Goal: Task Accomplishment & Management: Manage account settings

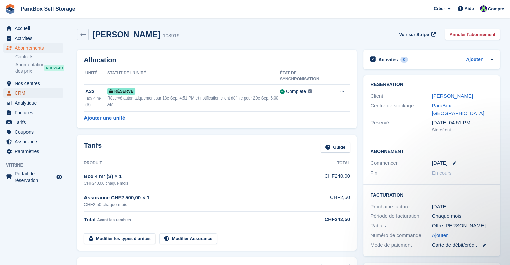
click at [30, 93] on span "CRM" at bounding box center [35, 93] width 40 height 9
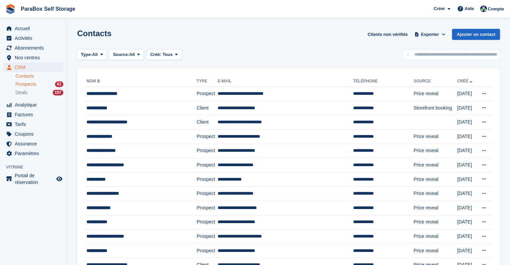
click at [38, 84] on div "Prospects 61" at bounding box center [39, 84] width 48 height 6
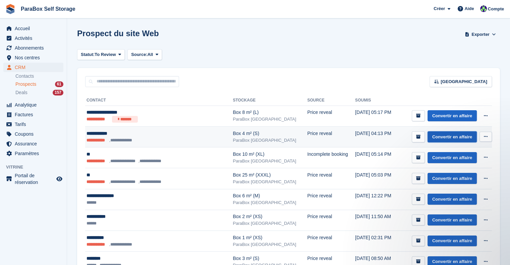
click at [460, 138] on link "Convertir en affaire" at bounding box center [451, 136] width 49 height 11
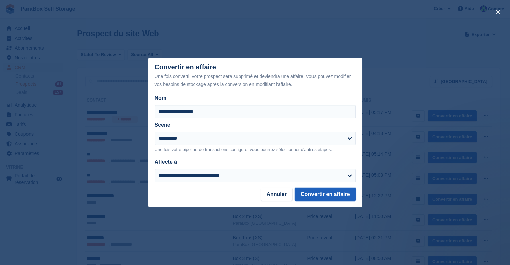
click at [335, 192] on button "Convertir en affaire" at bounding box center [325, 194] width 61 height 13
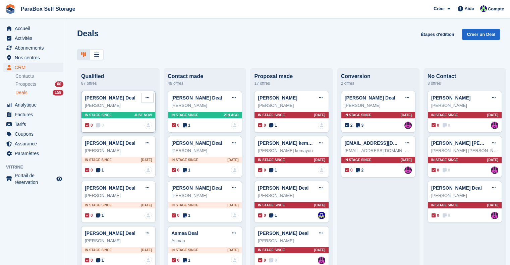
click at [147, 99] on icon at bounding box center [148, 98] width 4 height 4
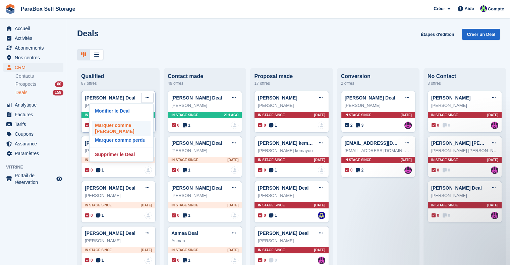
click at [139, 129] on p "Marquer comme gagné" at bounding box center [121, 128] width 58 height 15
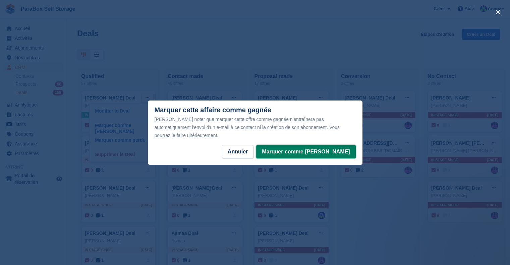
click at [317, 147] on button "Marquer comme gagné" at bounding box center [305, 151] width 99 height 13
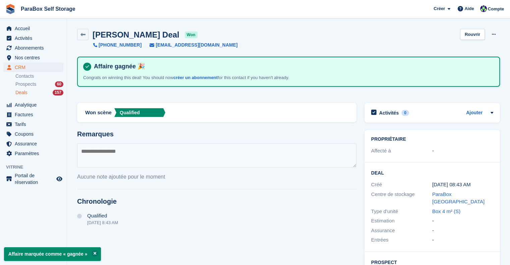
click at [38, 90] on div "Deals 157" at bounding box center [39, 93] width 48 height 6
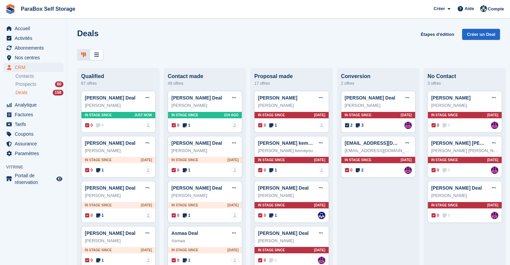
click at [26, 84] on span "Prospects" at bounding box center [25, 84] width 21 height 6
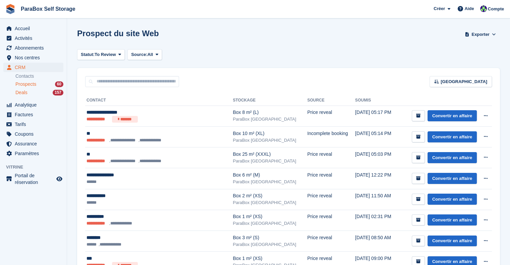
click at [35, 95] on div "Deals 157" at bounding box center [39, 93] width 48 height 6
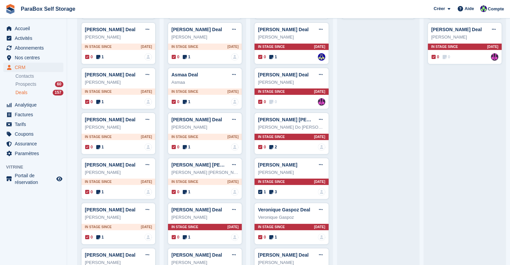
scroll to position [168, 0]
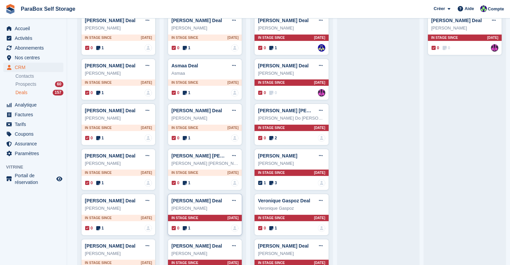
click at [185, 228] on icon at bounding box center [185, 228] width 4 height 5
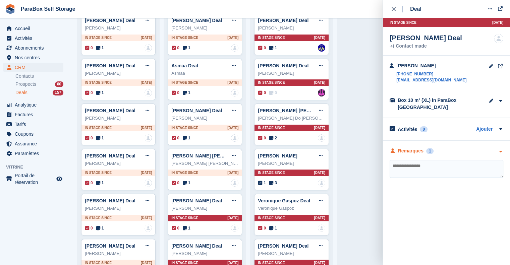
click at [420, 150] on div "Remarques" at bounding box center [410, 151] width 25 height 7
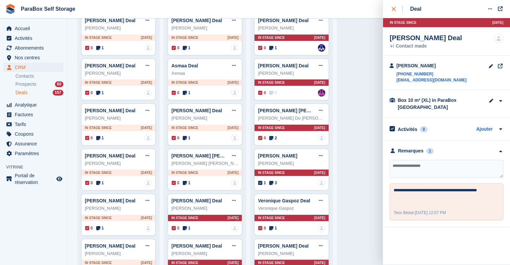
click at [393, 9] on icon "close" at bounding box center [394, 9] width 4 height 4
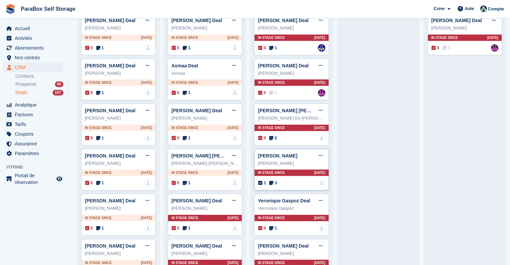
click at [269, 183] on icon at bounding box center [271, 183] width 4 height 5
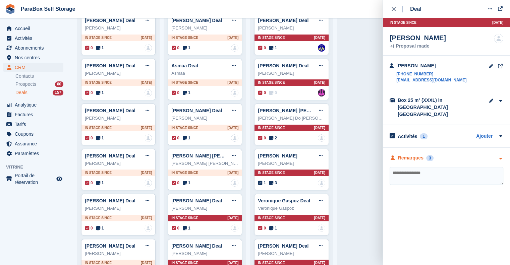
click at [407, 155] on div "Remarques" at bounding box center [410, 158] width 25 height 7
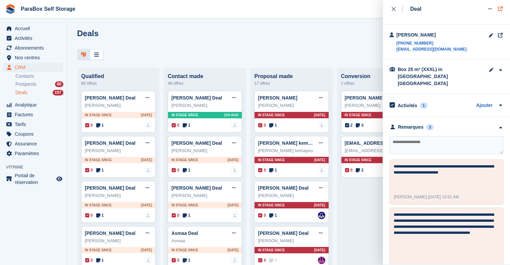
scroll to position [0, 0]
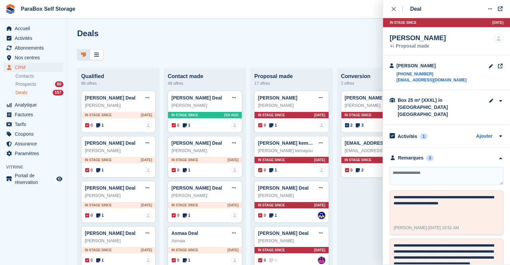
click at [388, 7] on div "Deal Modifier le Deal Marquer comme gagné Marquer comme perdu Supprimer le Deal…" at bounding box center [446, 132] width 127 height 265
click at [392, 7] on icon "close" at bounding box center [394, 9] width 4 height 4
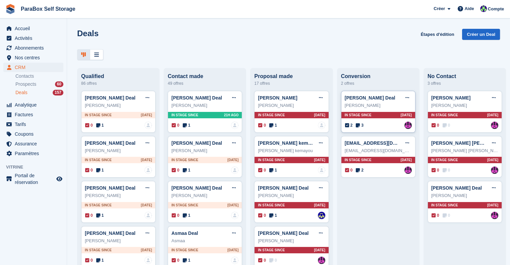
click at [356, 124] on icon at bounding box center [358, 125] width 4 height 5
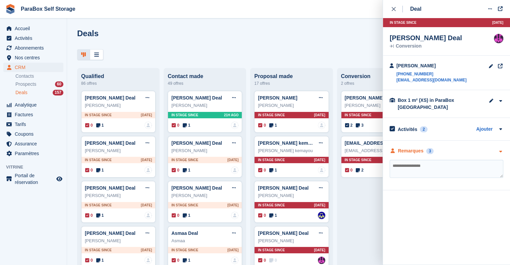
click at [409, 150] on div "Remarques" at bounding box center [410, 151] width 25 height 7
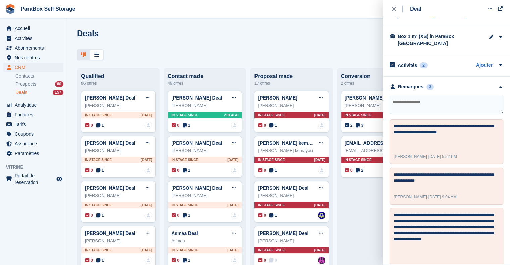
scroll to position [67, 0]
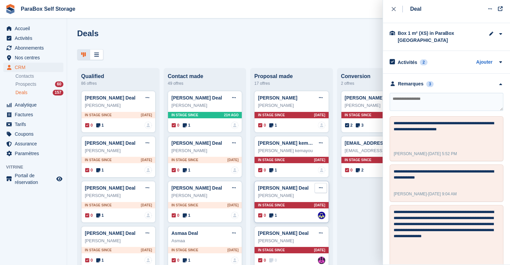
click at [323, 193] on button at bounding box center [320, 188] width 12 height 10
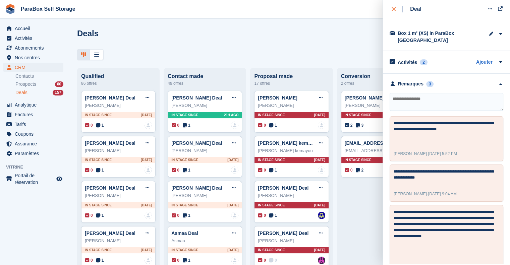
click at [392, 9] on icon "close" at bounding box center [394, 9] width 4 height 4
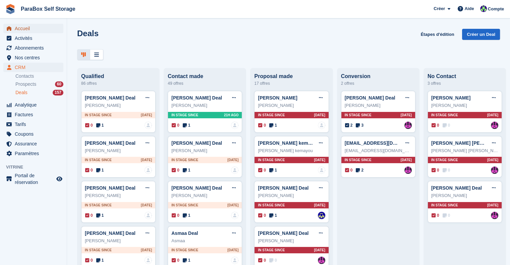
click at [25, 30] on span "Accueil" at bounding box center [35, 28] width 40 height 9
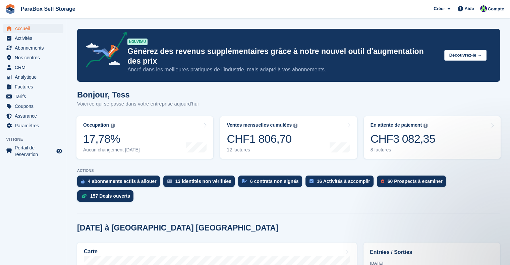
click at [362, 17] on span "ParaBox Self Storage Créer Abonnement Facture Contact Deal Rabais Page Aide Ass…" at bounding box center [255, 9] width 510 height 18
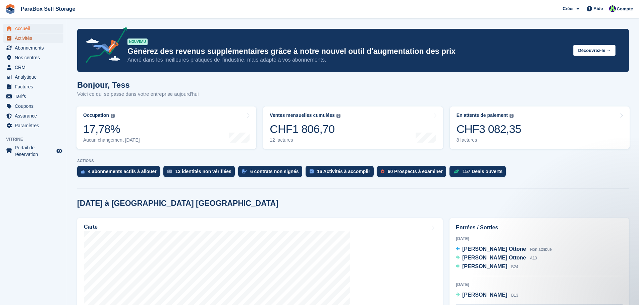
click at [31, 37] on span "Activités" at bounding box center [35, 38] width 40 height 9
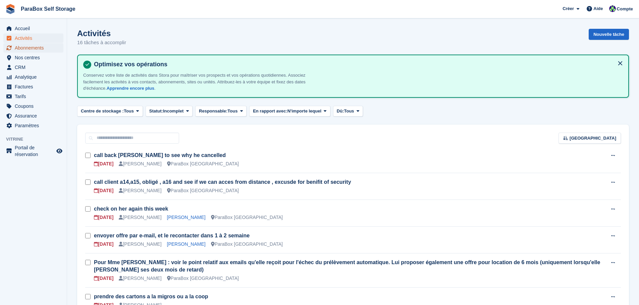
click at [30, 48] on span "Abonnements" at bounding box center [35, 47] width 40 height 9
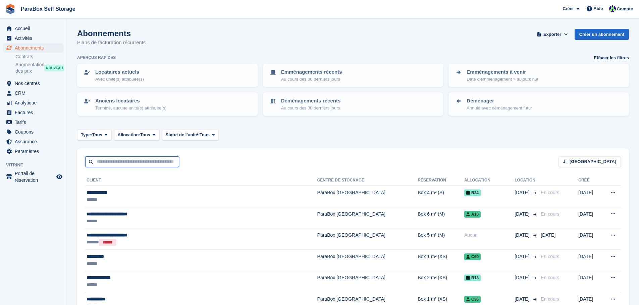
click at [133, 167] on input "text" at bounding box center [132, 162] width 94 height 11
click at [139, 160] on input "text" at bounding box center [132, 162] width 94 height 11
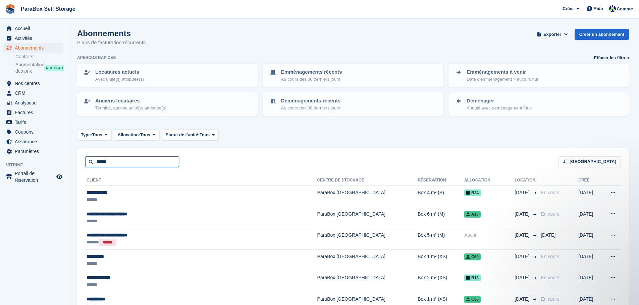
type input "******"
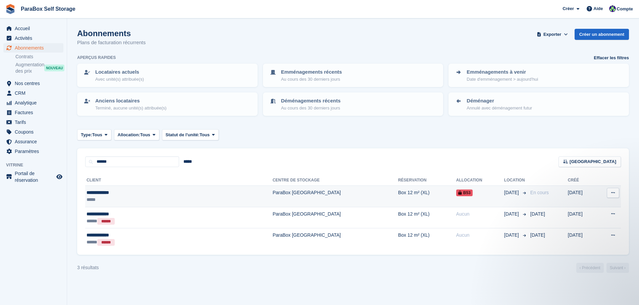
click at [398, 196] on td "Box 12 m² (XL)" at bounding box center [427, 196] width 58 height 21
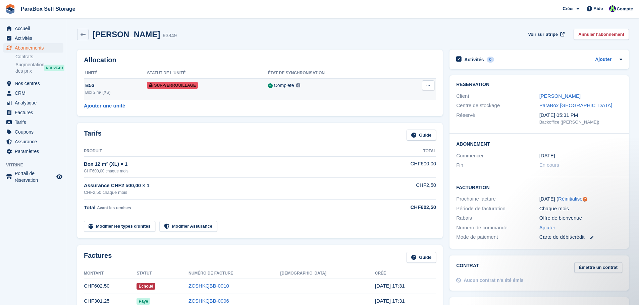
click at [178, 86] on span "Sur-verrouillage" at bounding box center [172, 85] width 51 height 7
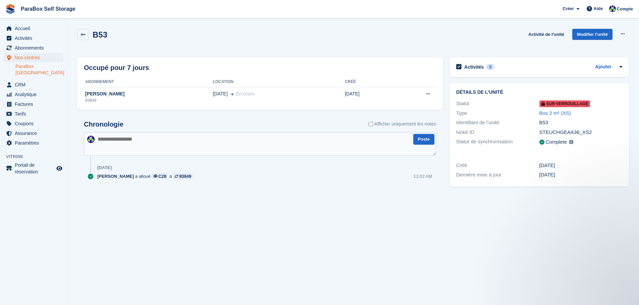
drag, startPoint x: 579, startPoint y: 102, endPoint x: 556, endPoint y: 91, distance: 26.1
click at [557, 90] on h2 "Détails de l'unité" at bounding box center [539, 92] width 166 height 5
click at [41, 44] on span "Abonnements" at bounding box center [35, 47] width 40 height 9
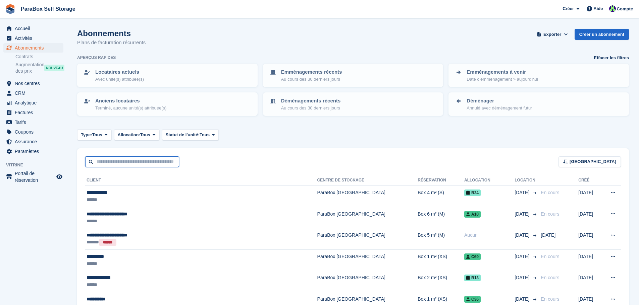
click at [125, 159] on input "text" at bounding box center [132, 162] width 94 height 11
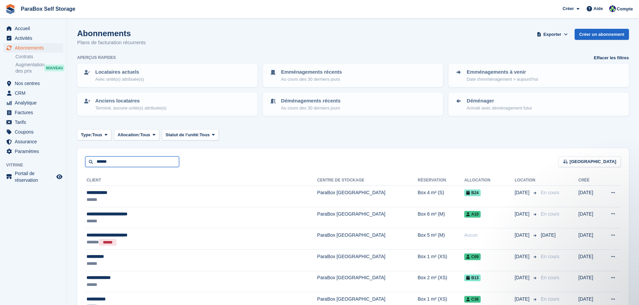
type input "******"
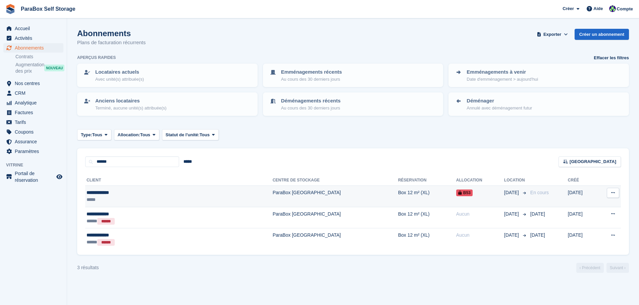
click at [273, 197] on td "ParaBox [GEOGRAPHIC_DATA]" at bounding box center [335, 196] width 125 height 21
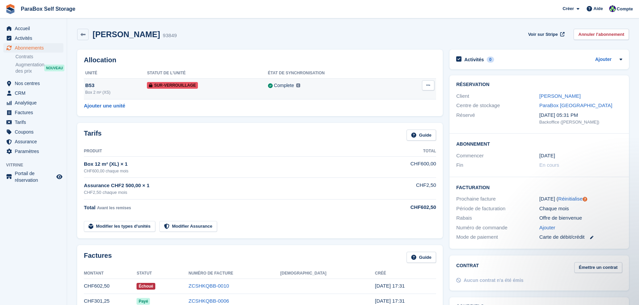
click at [429, 84] on icon at bounding box center [428, 85] width 4 height 4
click at [356, 58] on h2 "Allocation" at bounding box center [260, 60] width 352 height 8
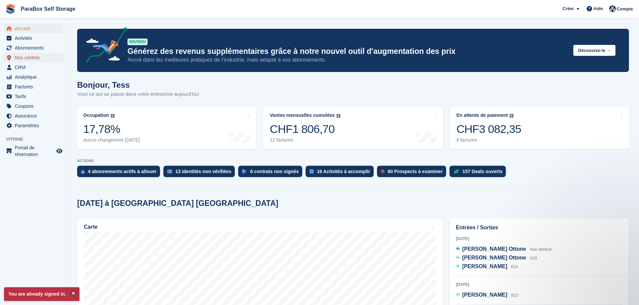
click at [28, 60] on span "Nos centres" at bounding box center [35, 57] width 40 height 9
click at [28, 57] on span "Nos centres" at bounding box center [35, 57] width 40 height 9
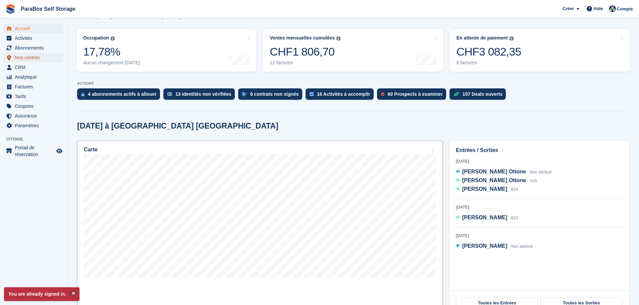
scroll to position [101, 0]
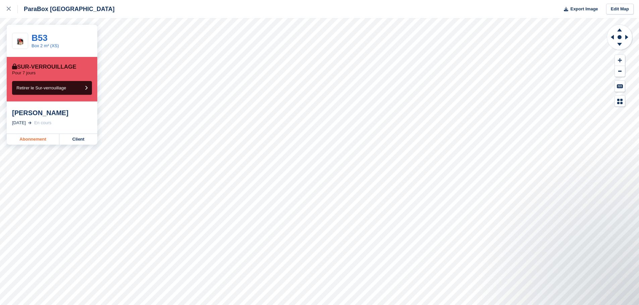
click at [36, 141] on link "Abonnement" at bounding box center [33, 139] width 53 height 11
click at [71, 139] on link "Client" at bounding box center [78, 139] width 38 height 11
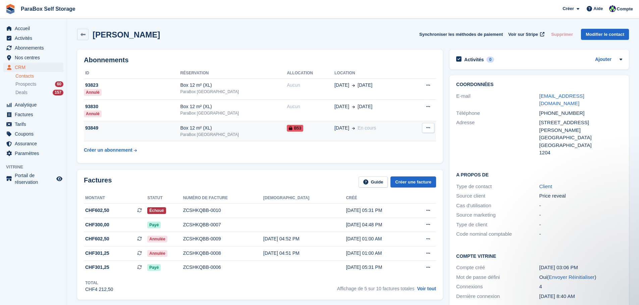
click at [428, 127] on icon at bounding box center [428, 128] width 4 height 4
click at [318, 153] on table "ID Réservation Allocation Location 93823 Annulé Box 12 m² (XL) ParaBox Genève A…" at bounding box center [260, 112] width 352 height 89
click at [35, 48] on span "Abonnements" at bounding box center [35, 47] width 40 height 9
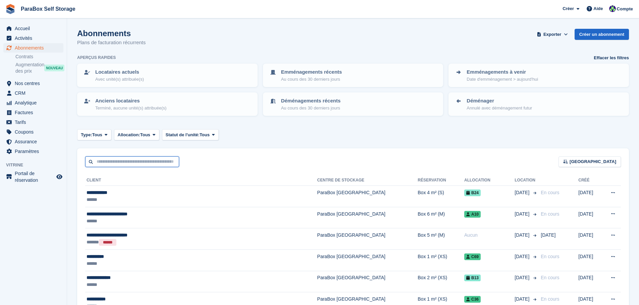
click at [129, 159] on input "text" at bounding box center [132, 162] width 94 height 11
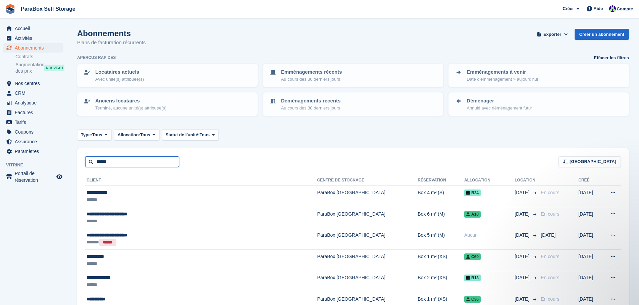
type input "******"
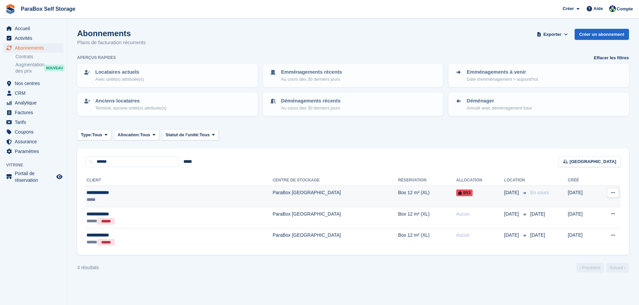
click at [273, 197] on td "ParaBox [GEOGRAPHIC_DATA]" at bounding box center [335, 196] width 125 height 21
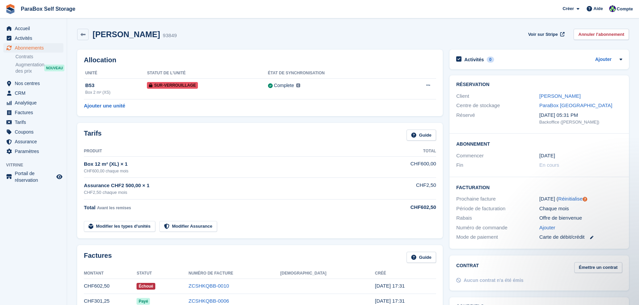
scroll to position [34, 0]
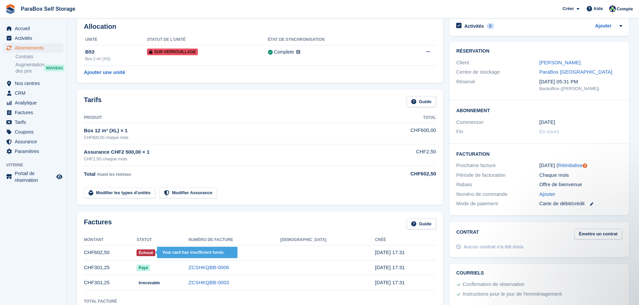
click at [155, 255] on span "Échoué" at bounding box center [145, 253] width 18 height 7
click at [155, 252] on span "Échoué" at bounding box center [145, 253] width 18 height 7
click at [155, 253] on span "Échoué" at bounding box center [145, 253] width 18 height 7
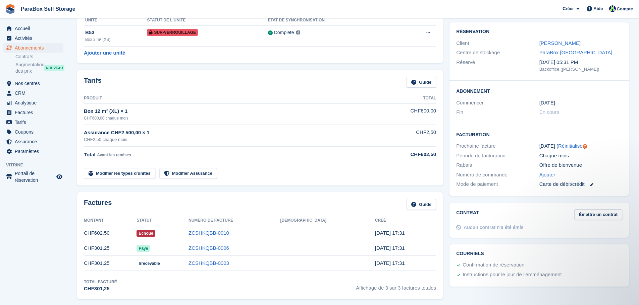
scroll to position [0, 0]
